Goal: Use online tool/utility: Utilize a website feature to perform a specific function

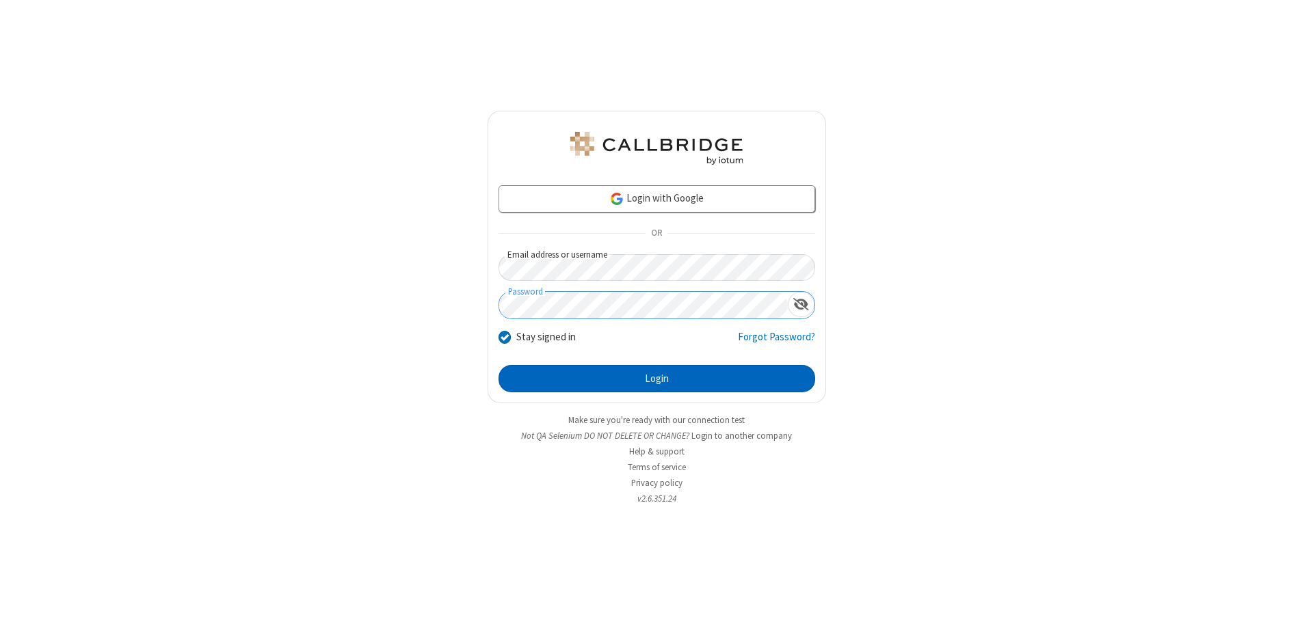
click at [656, 379] on button "Login" at bounding box center [656, 378] width 317 height 27
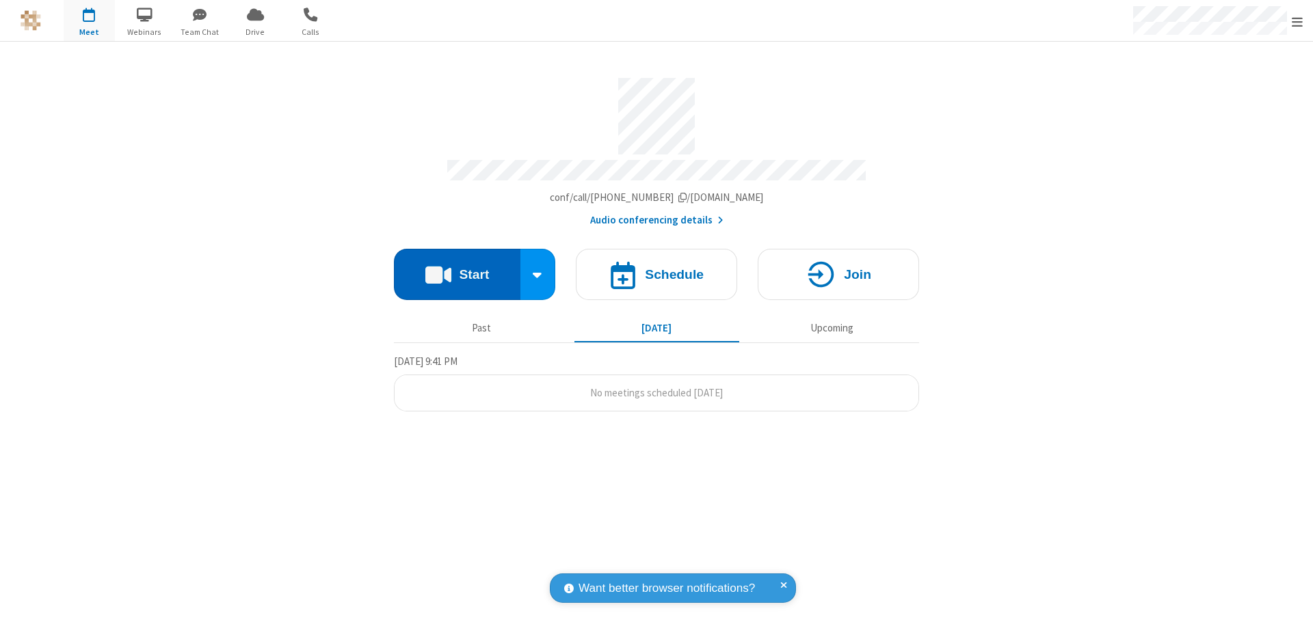
click at [457, 268] on button "Start" at bounding box center [457, 274] width 126 height 51
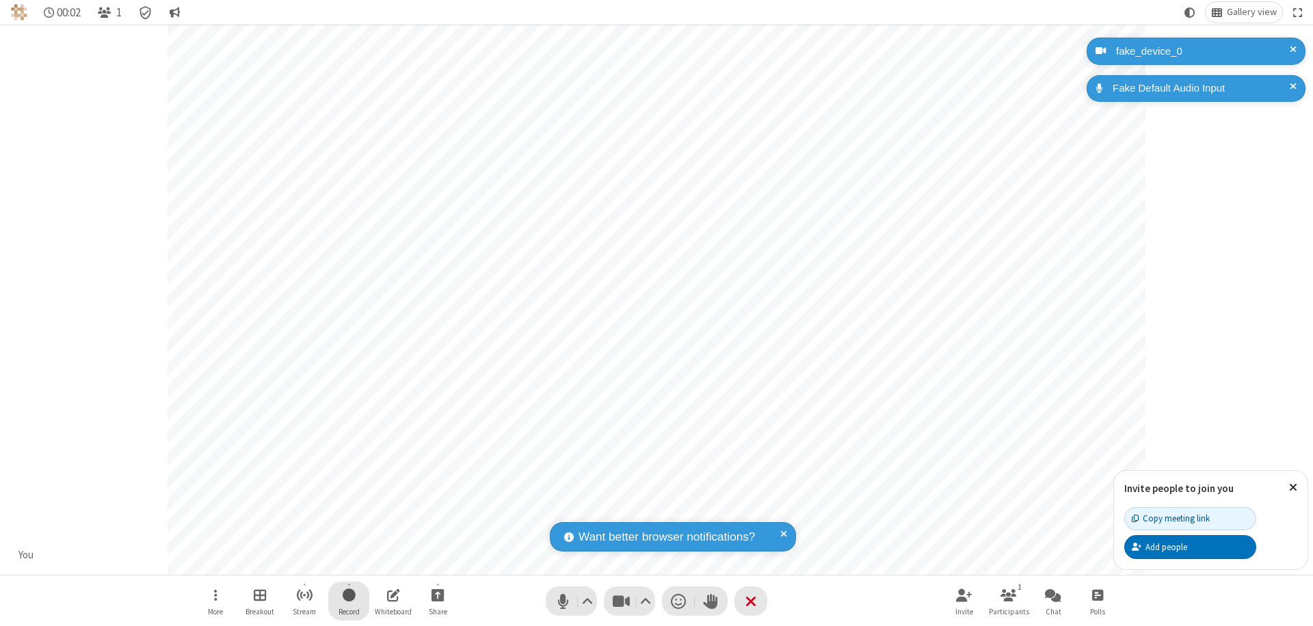
click at [349, 601] on span "Start recording" at bounding box center [349, 595] width 13 height 17
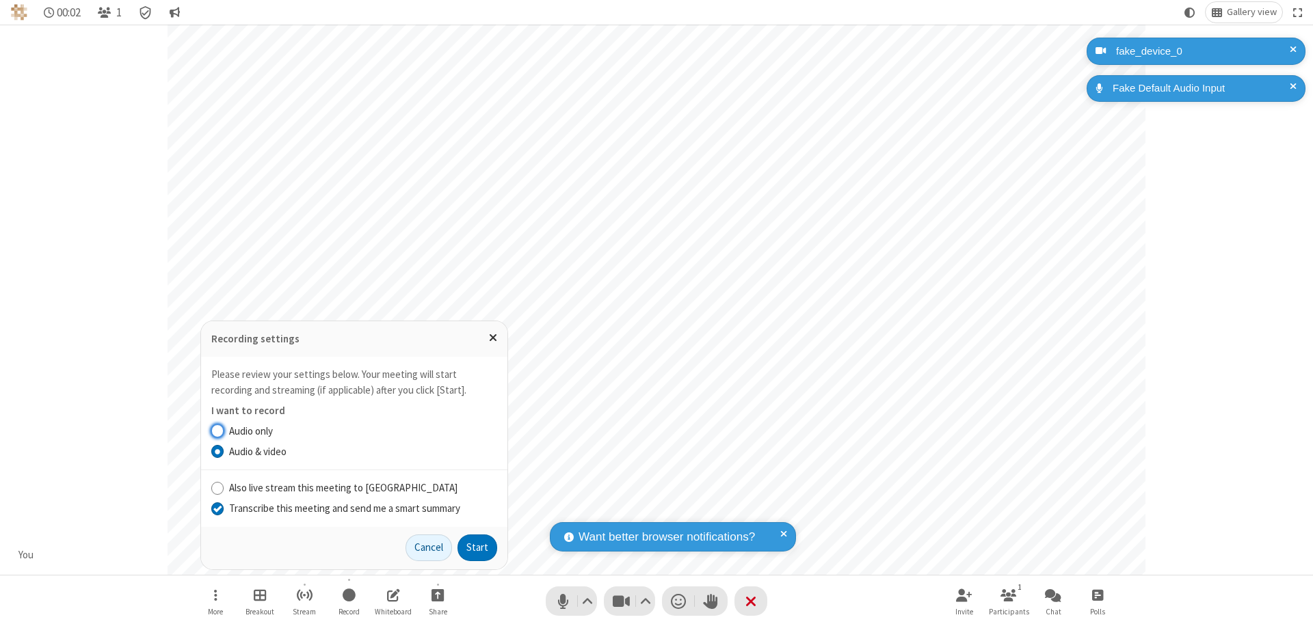
click at [217, 508] on input "Transcribe this meeting and send me a smart summary" at bounding box center [217, 508] width 13 height 14
click at [477, 548] on button "Start" at bounding box center [477, 548] width 40 height 27
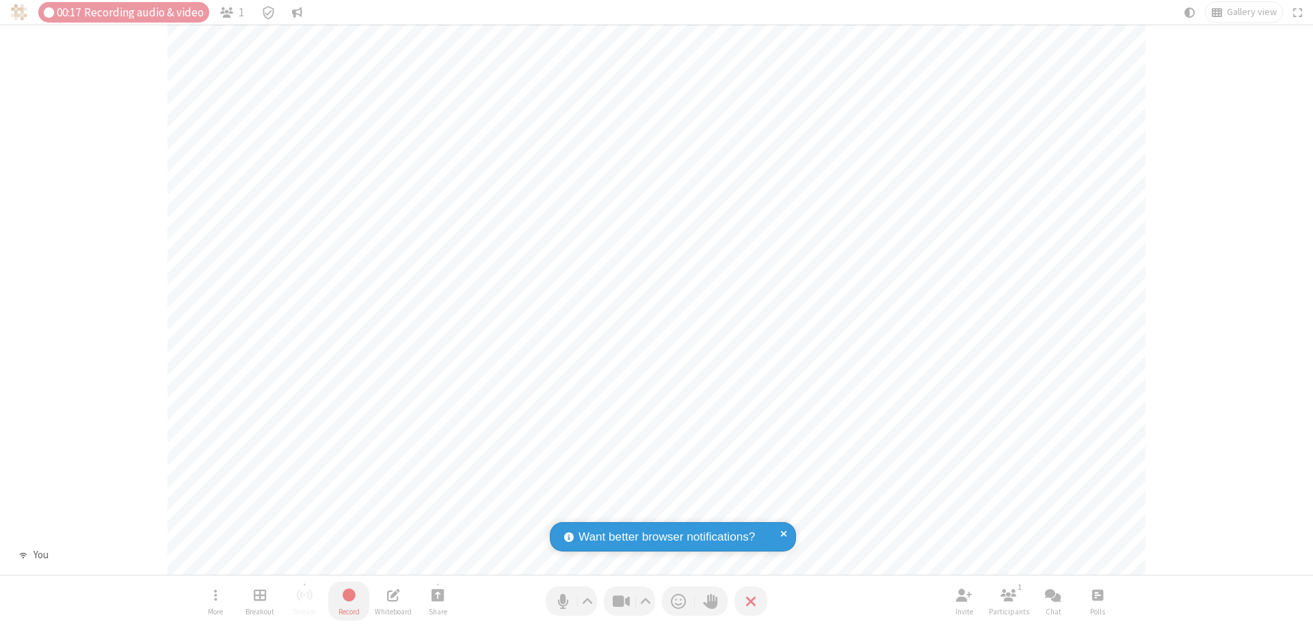
click at [349, 601] on span "Stop recording" at bounding box center [348, 596] width 16 height 18
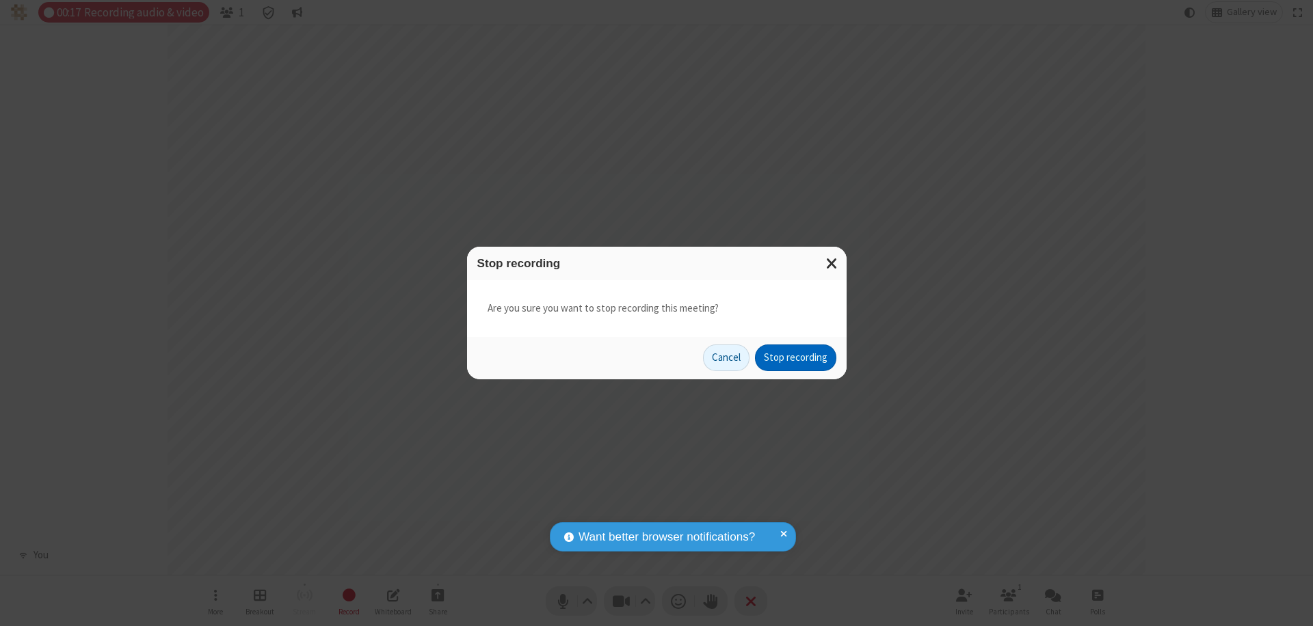
click at [795, 358] on button "Stop recording" at bounding box center [795, 358] width 81 height 27
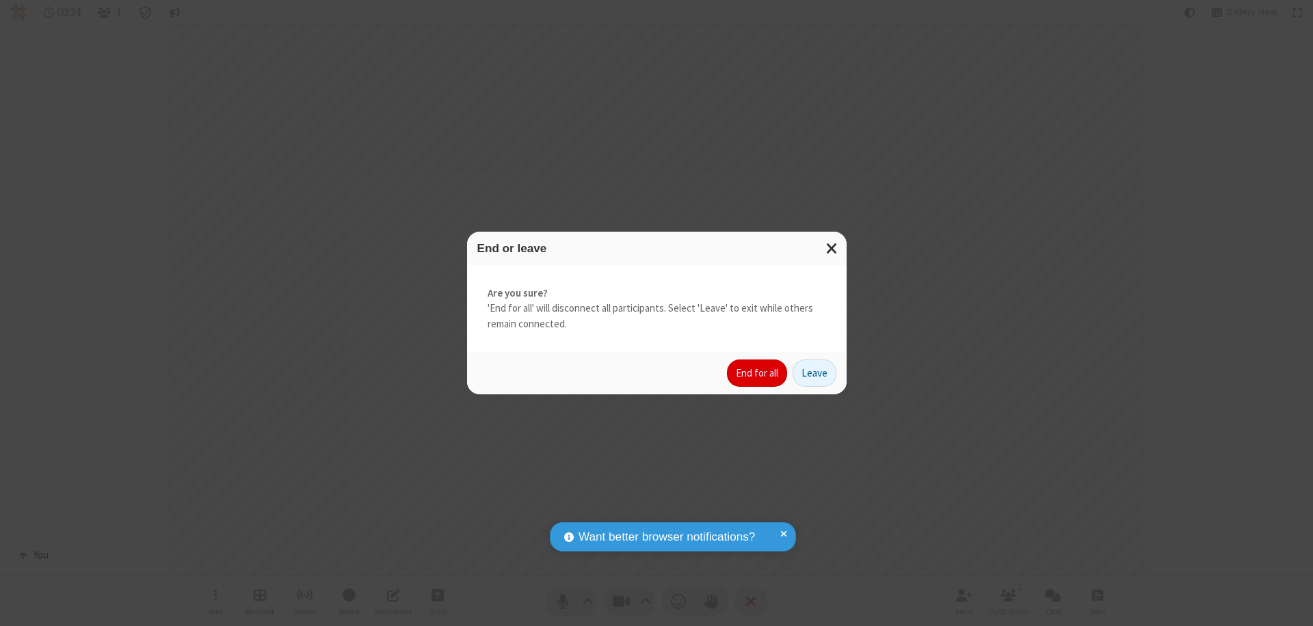
click at [758, 373] on button "End for all" at bounding box center [757, 373] width 60 height 27
